Goal: Check status: Check status

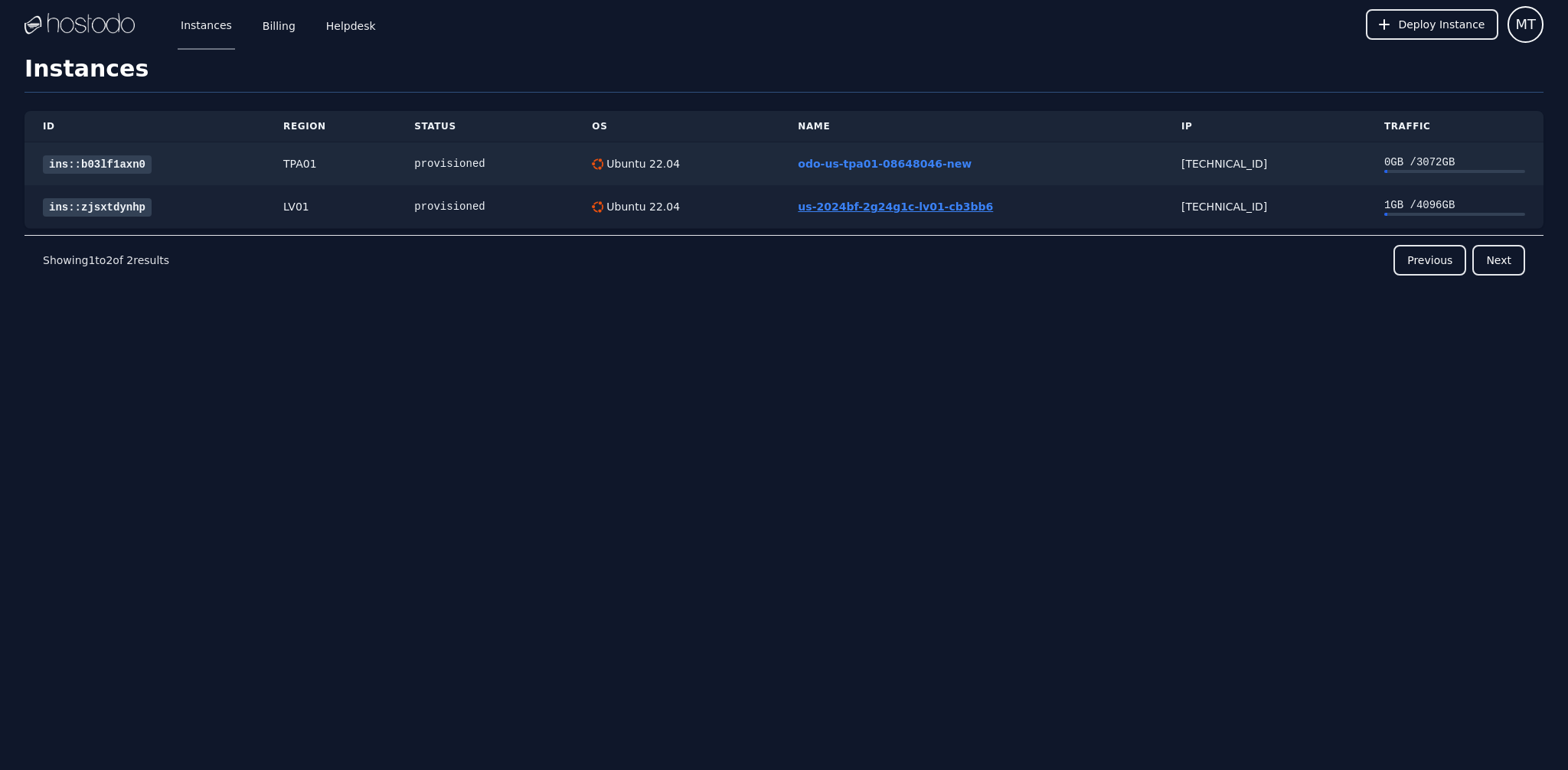
click at [911, 213] on link "us-2024bf-2g24g1c-lv01-cb3bb6" at bounding box center [895, 207] width 195 height 12
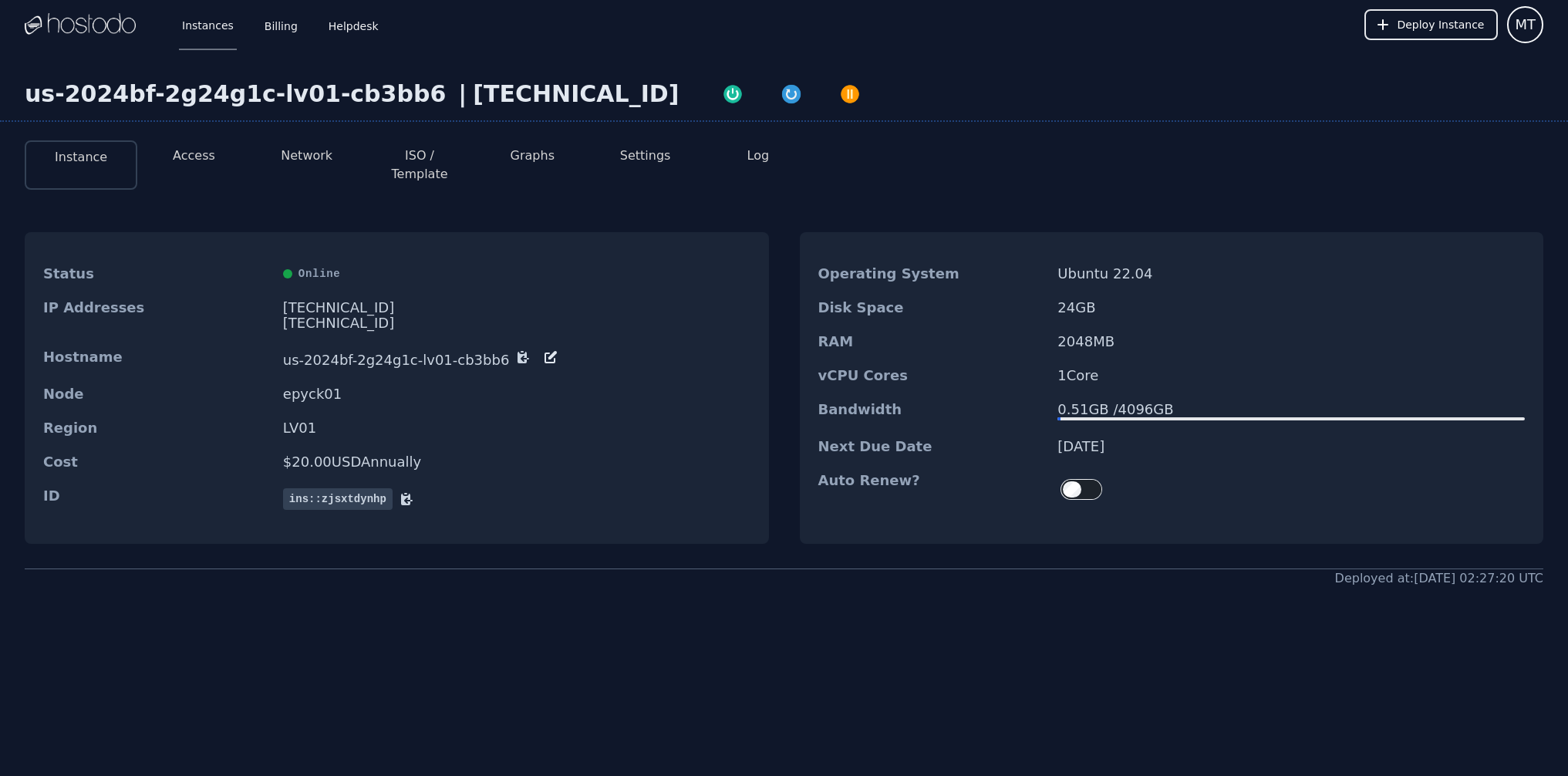
click at [232, 186] on li "Access" at bounding box center [193, 165] width 113 height 49
click at [215, 165] on button "Access" at bounding box center [194, 156] width 43 height 18
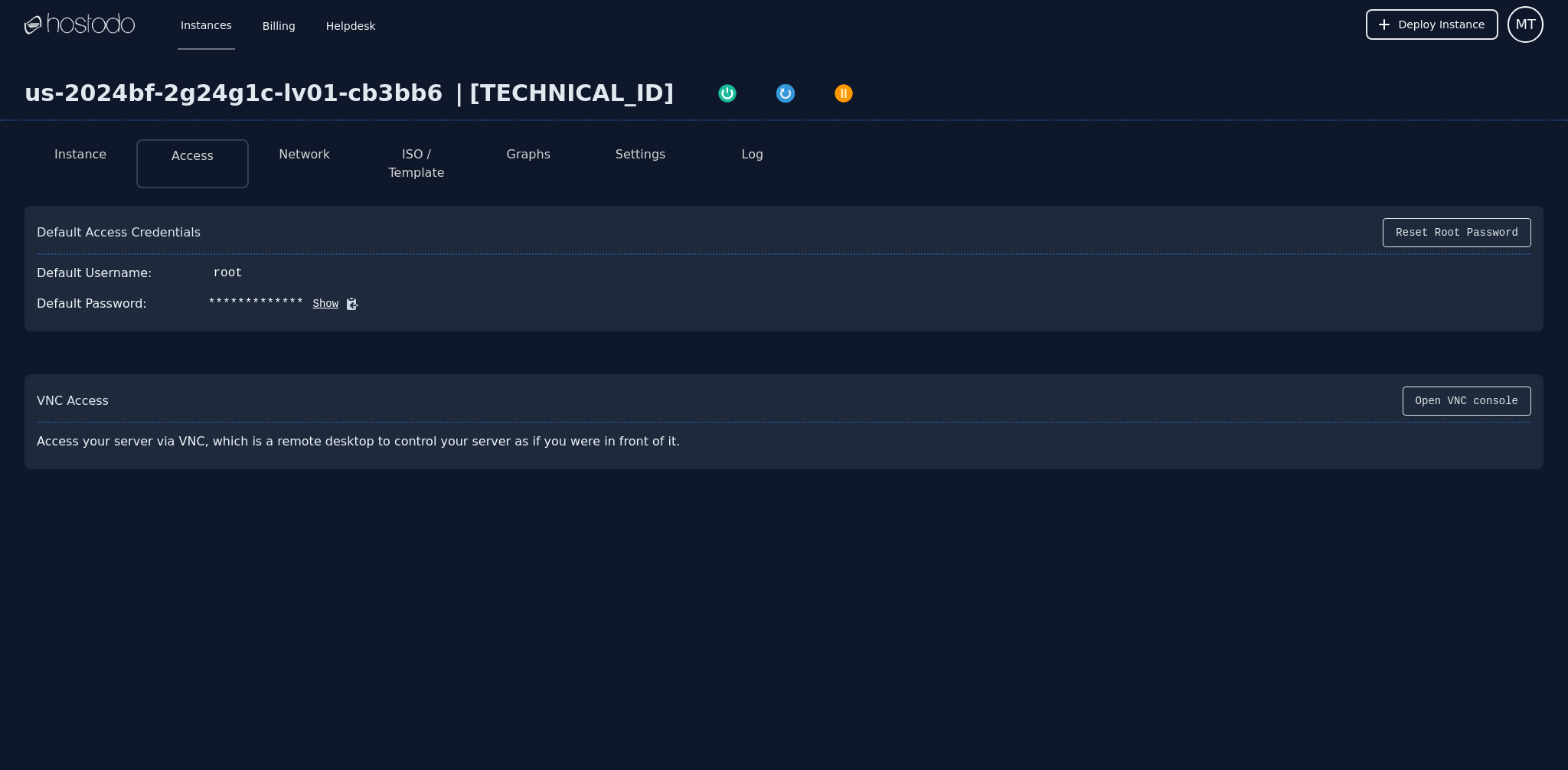
click at [330, 164] on button "Network" at bounding box center [304, 155] width 51 height 18
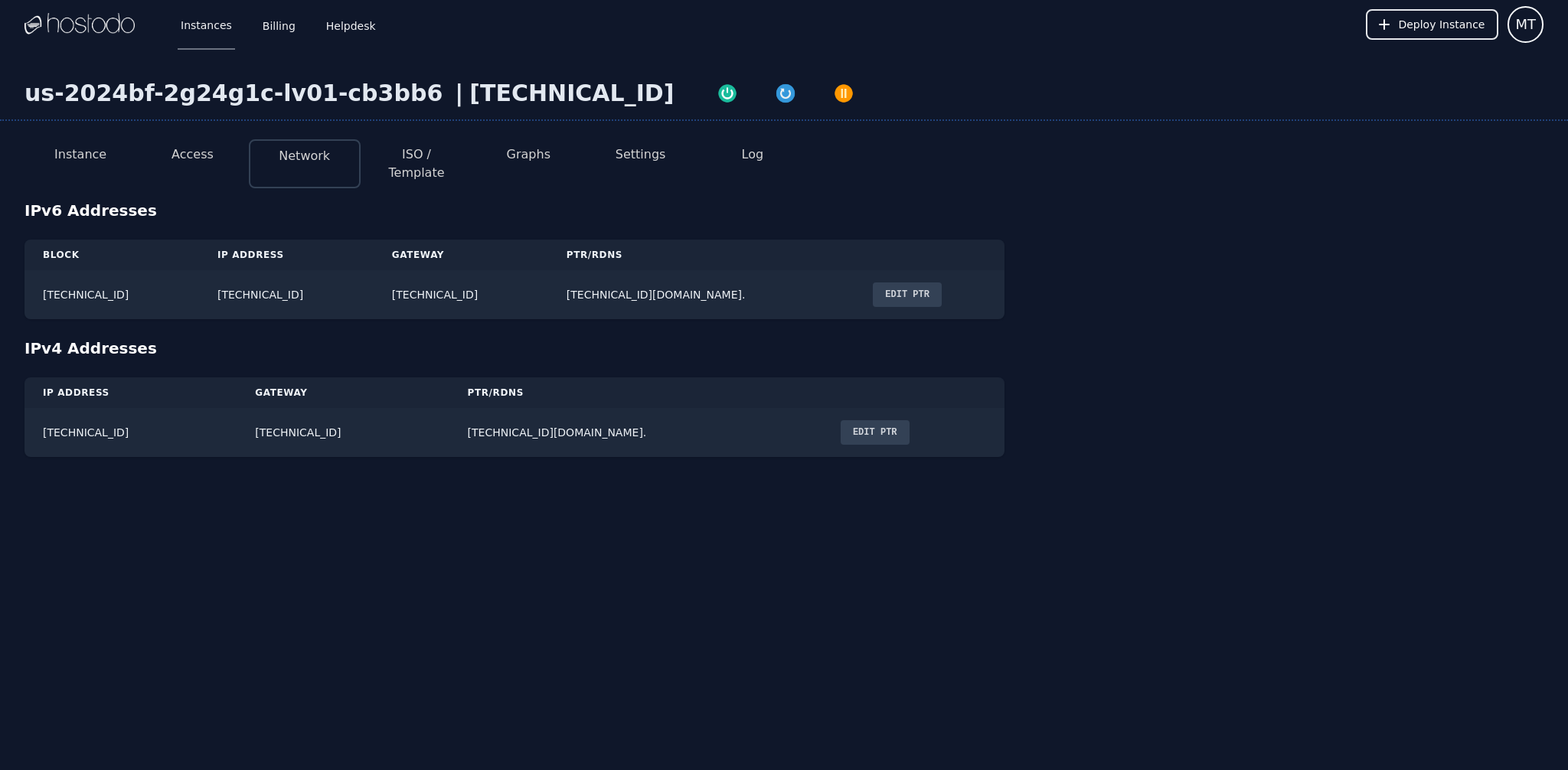
click at [460, 177] on button "ISO / Template" at bounding box center [417, 164] width 88 height 36
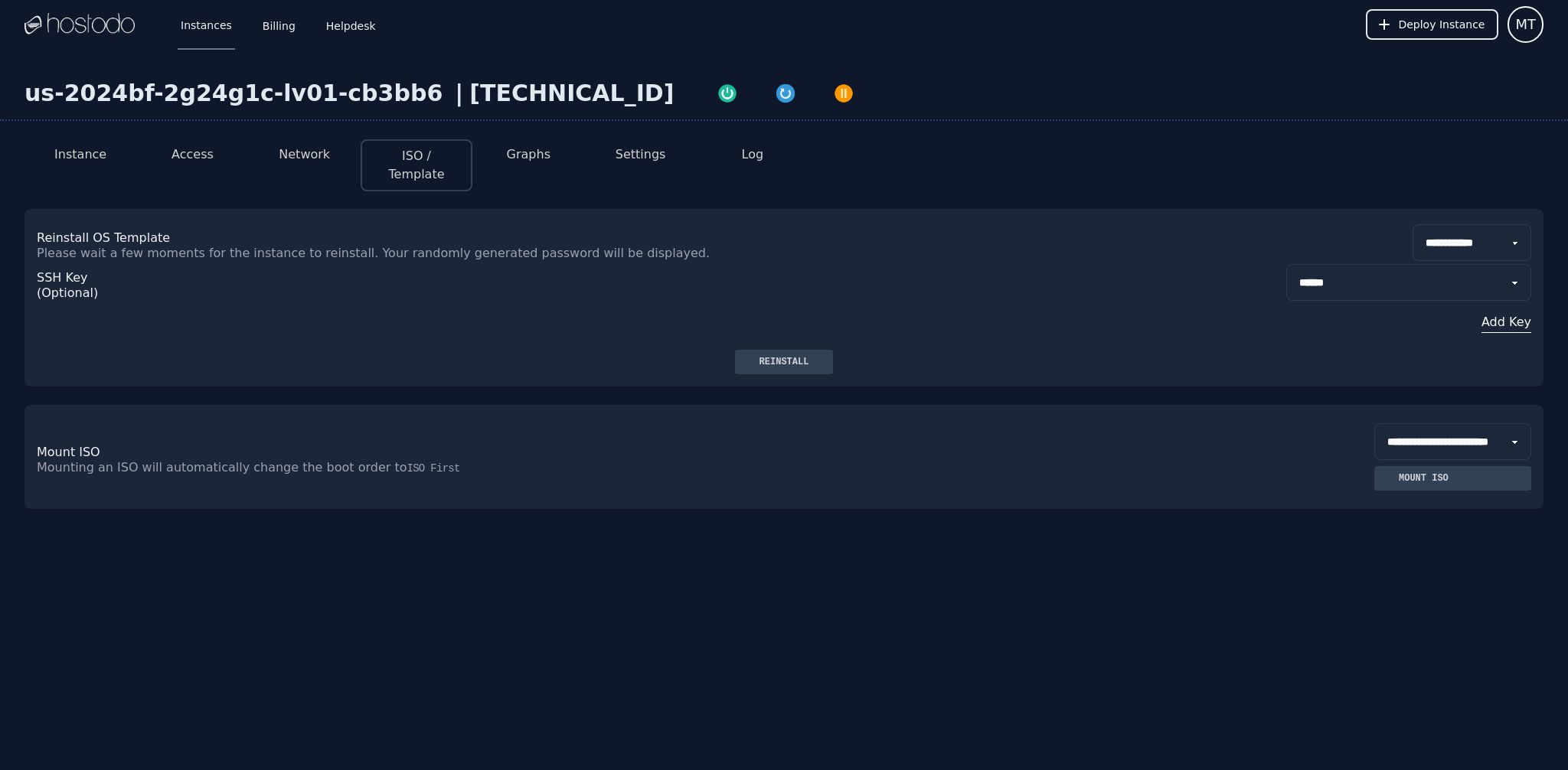
click at [550, 164] on button "Graphs" at bounding box center [528, 155] width 43 height 18
click at [666, 164] on button "Settings" at bounding box center [640, 155] width 50 height 18
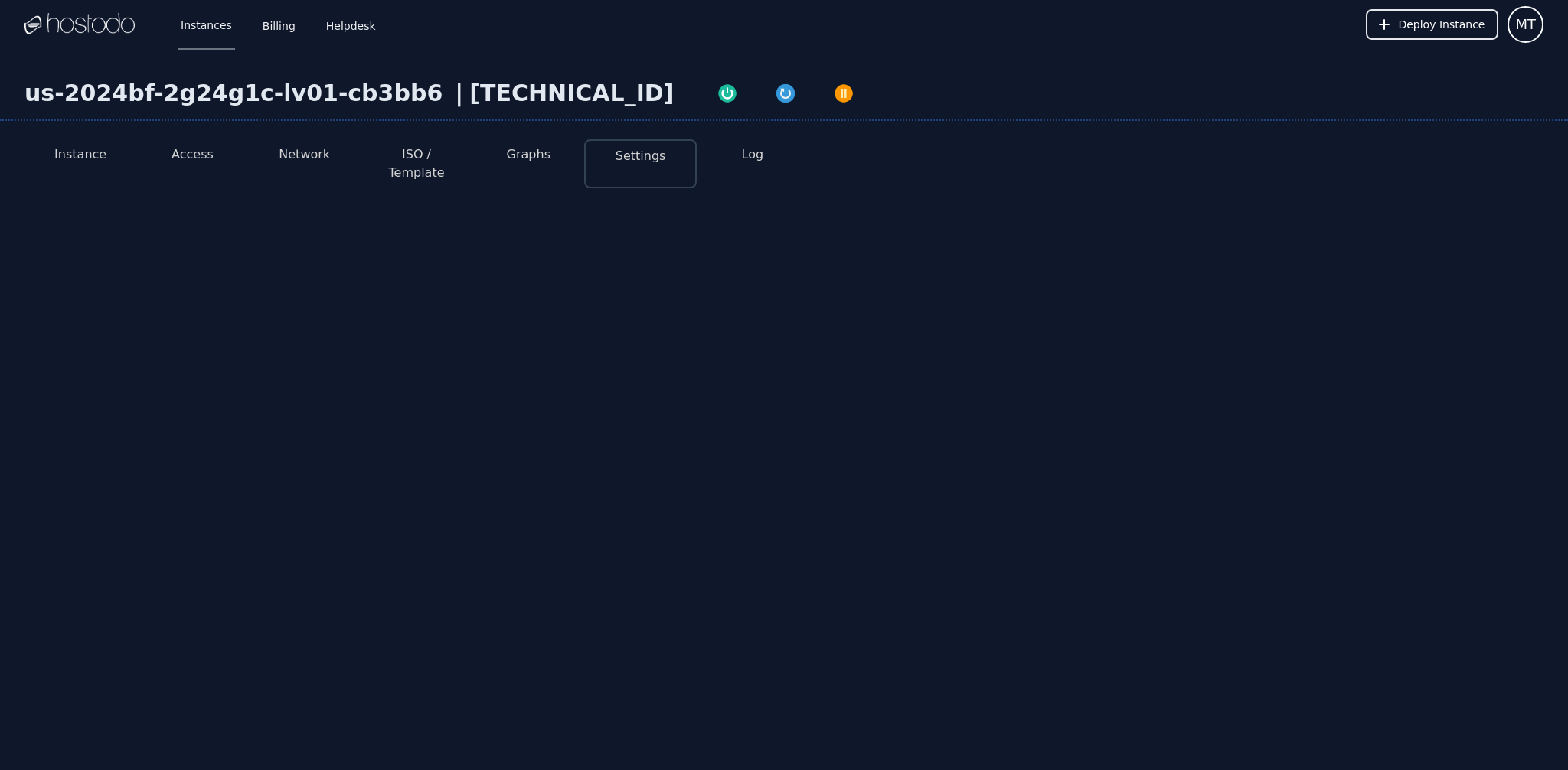
select select "***"
